Goal: Information Seeking & Learning: Learn about a topic

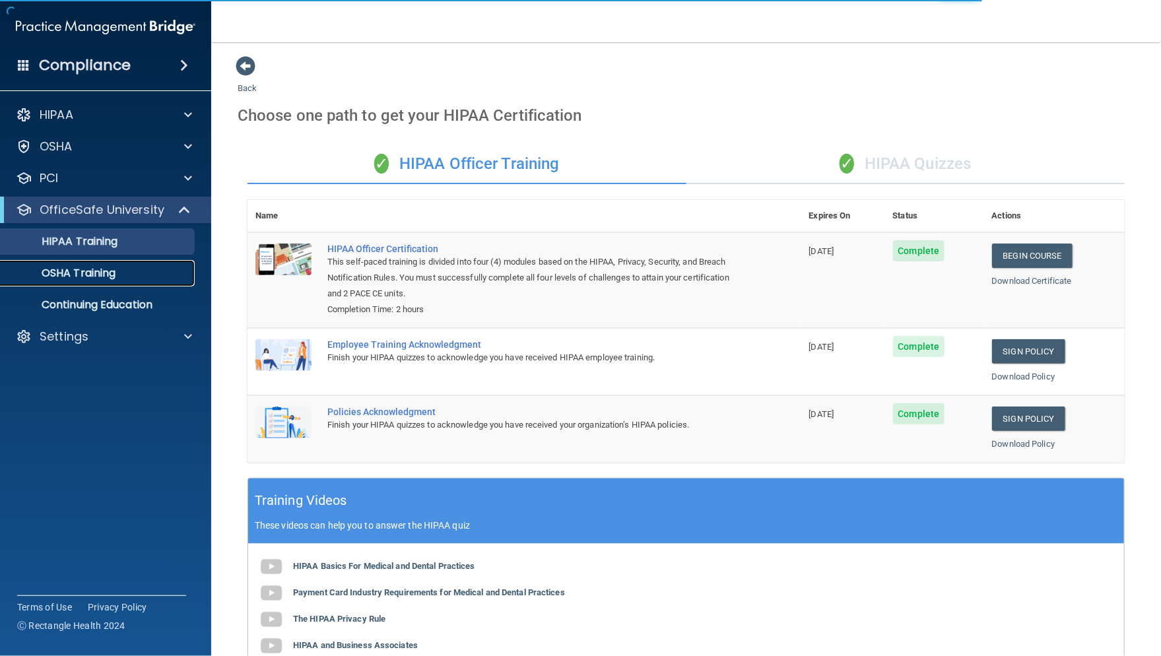
click at [98, 274] on p "OSHA Training" at bounding box center [62, 273] width 107 height 13
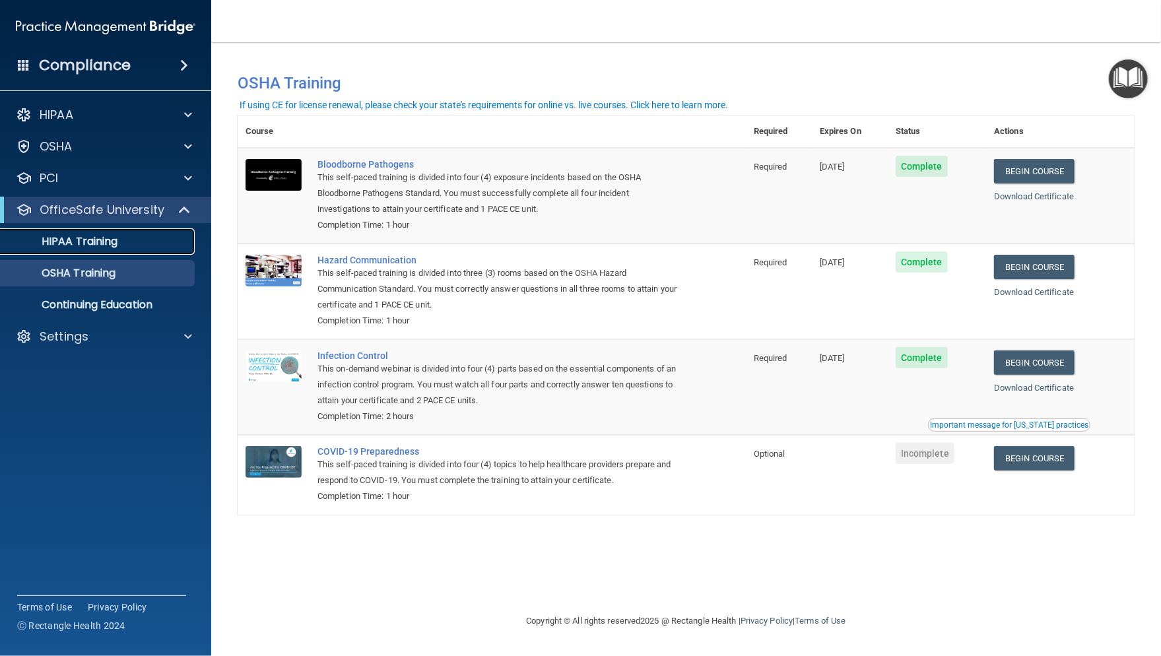
click at [102, 244] on p "HIPAA Training" at bounding box center [63, 241] width 109 height 13
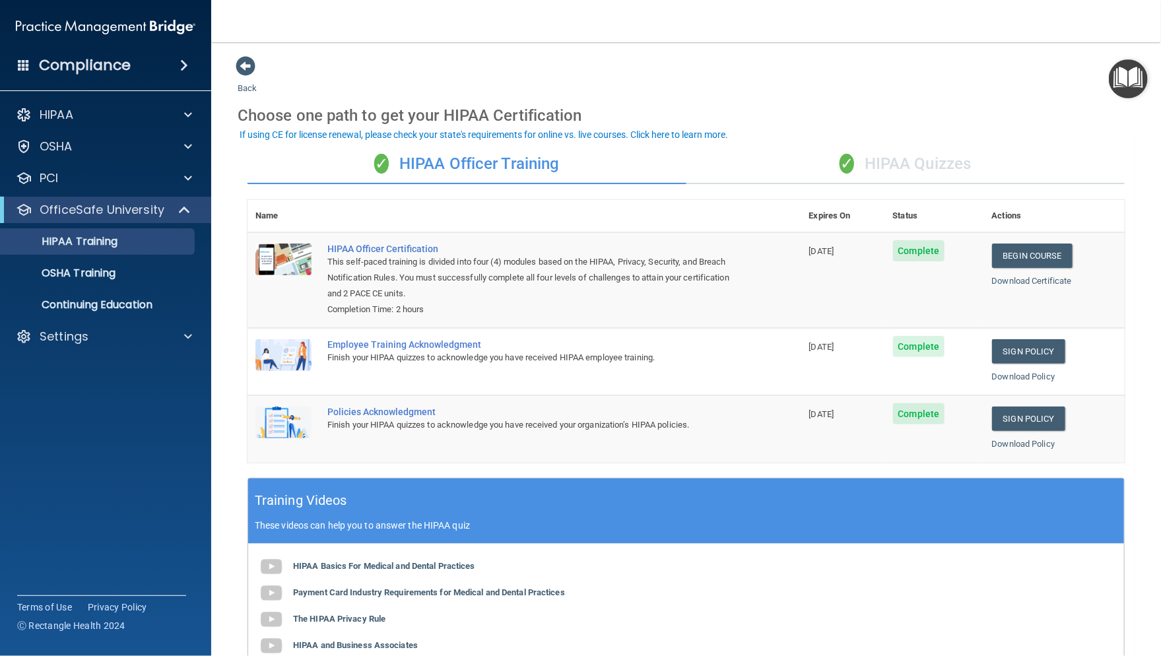
click at [926, 163] on div "✓ HIPAA Quizzes" at bounding box center [906, 165] width 439 height 40
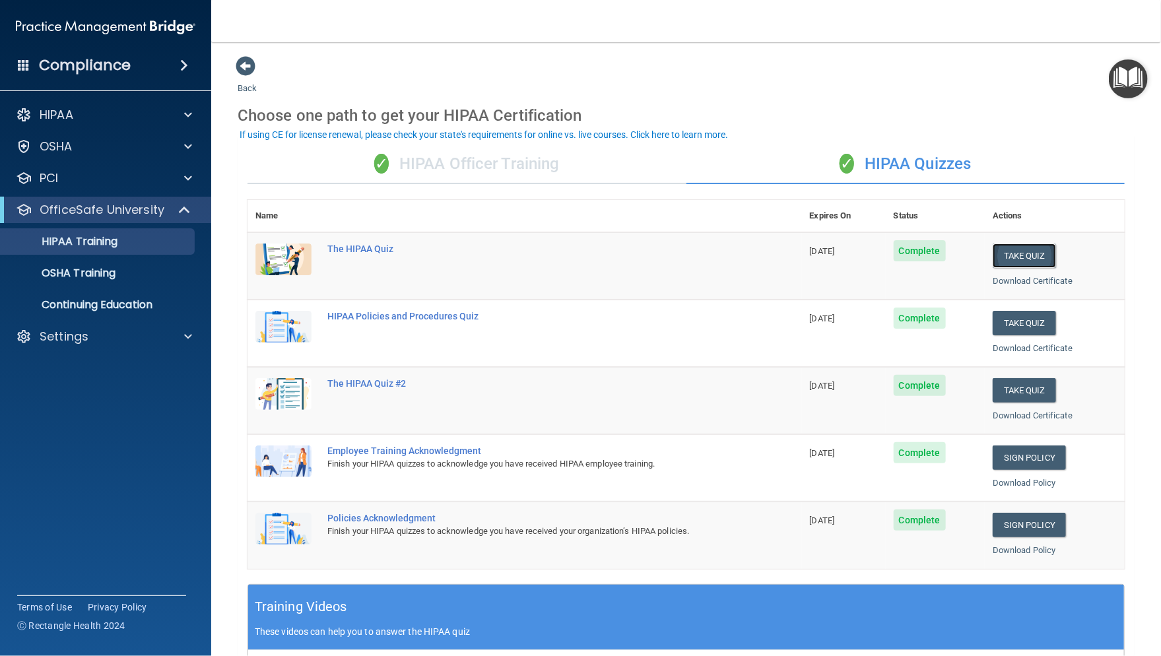
click at [1008, 256] on button "Take Quiz" at bounding box center [1024, 256] width 63 height 24
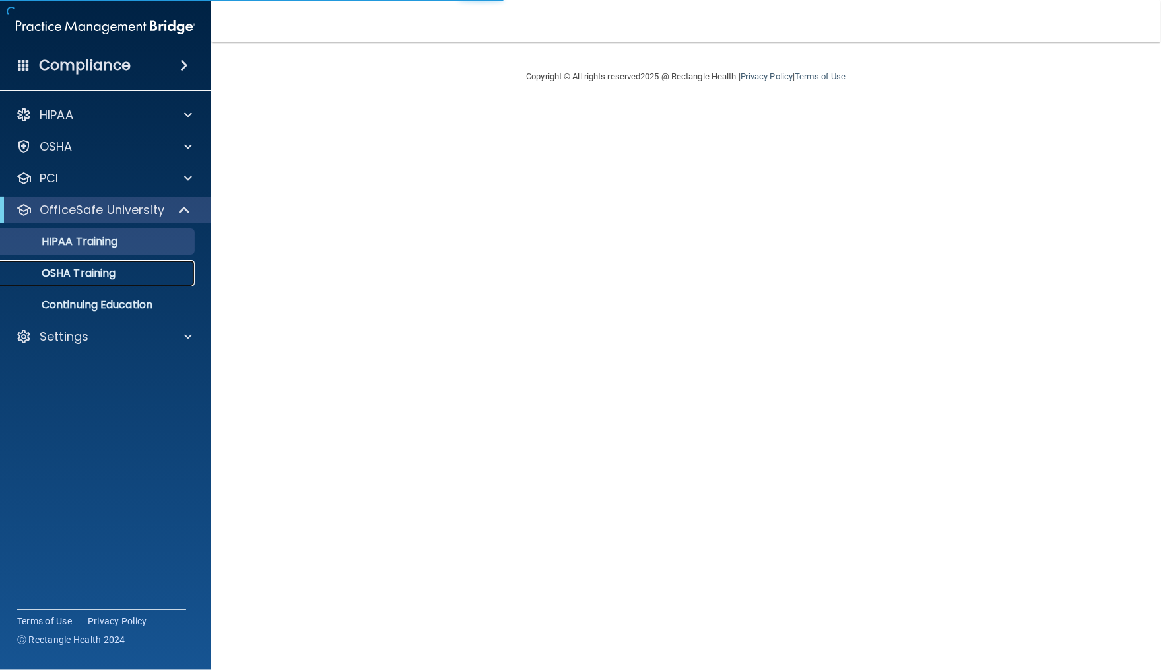
click at [116, 268] on p "OSHA Training" at bounding box center [62, 273] width 107 height 13
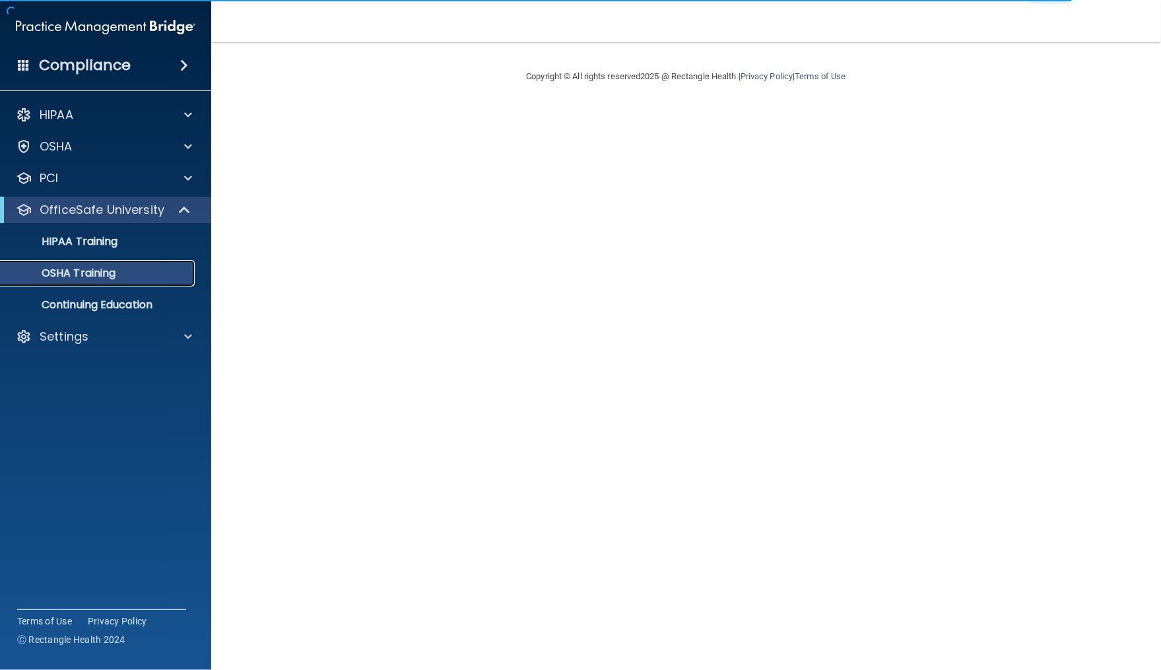
click at [101, 275] on p "OSHA Training" at bounding box center [62, 273] width 107 height 13
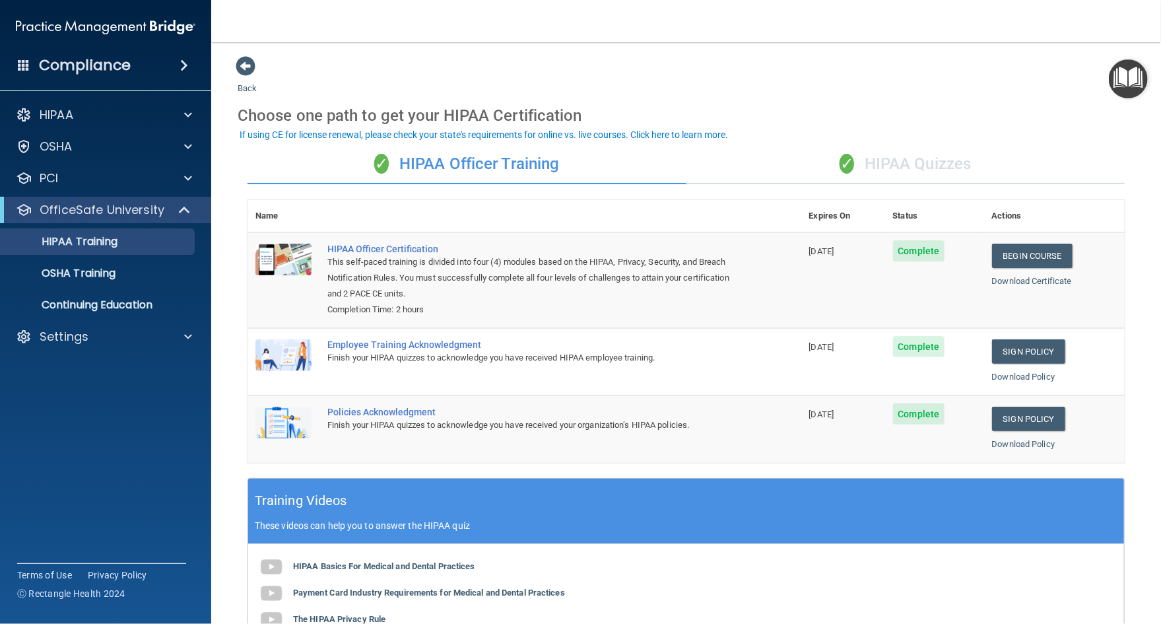
click at [880, 156] on div "✓ HIPAA Quizzes" at bounding box center [906, 165] width 439 height 40
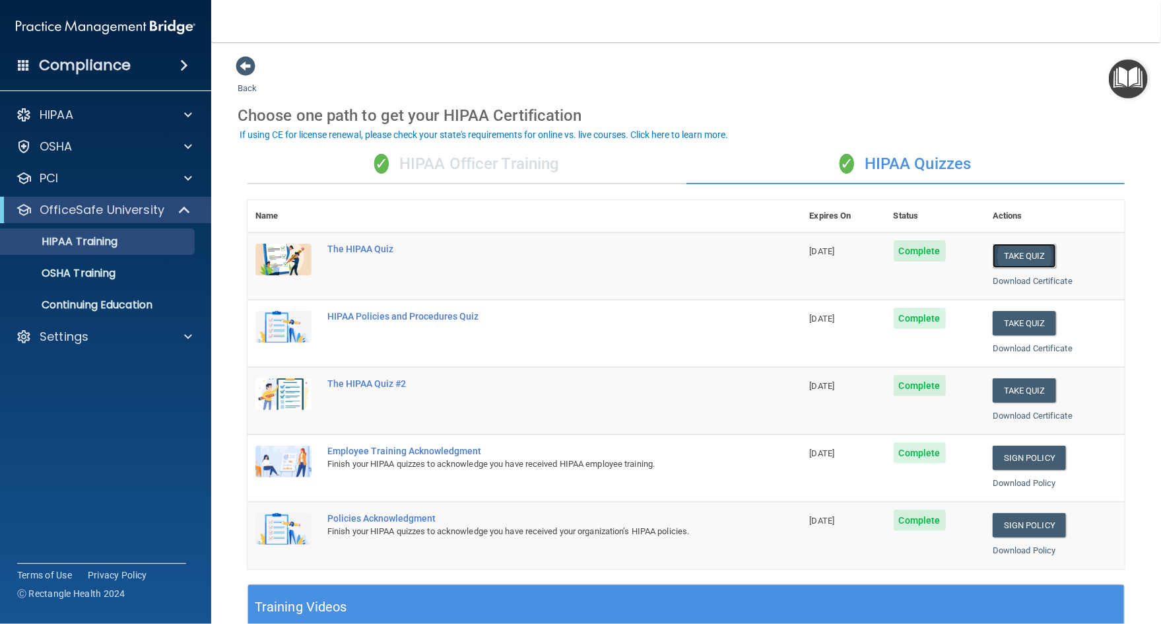
click at [1014, 257] on button "Take Quiz" at bounding box center [1024, 256] width 63 height 24
